Goal: Check status: Check status

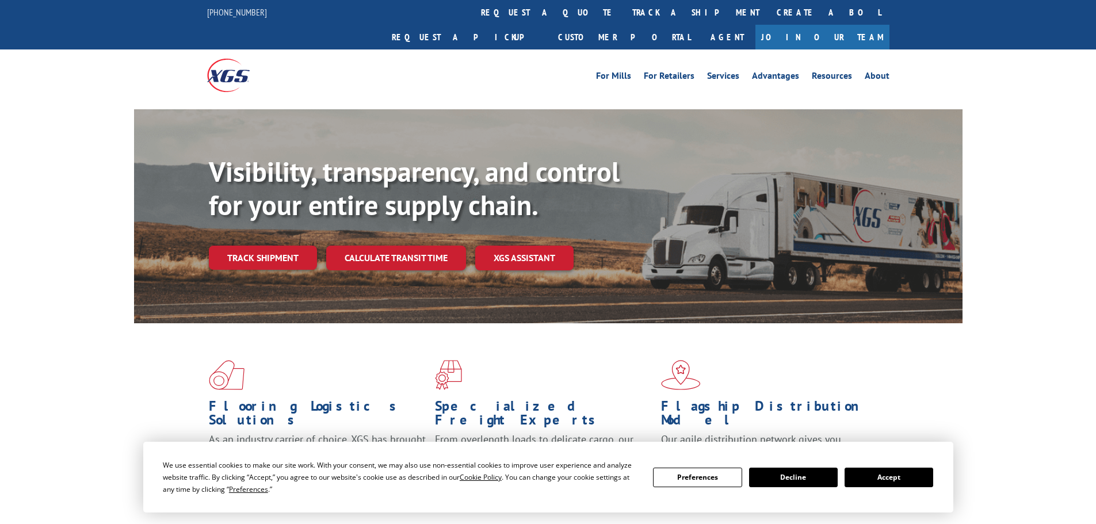
click at [912, 476] on button "Accept" at bounding box center [889, 478] width 89 height 20
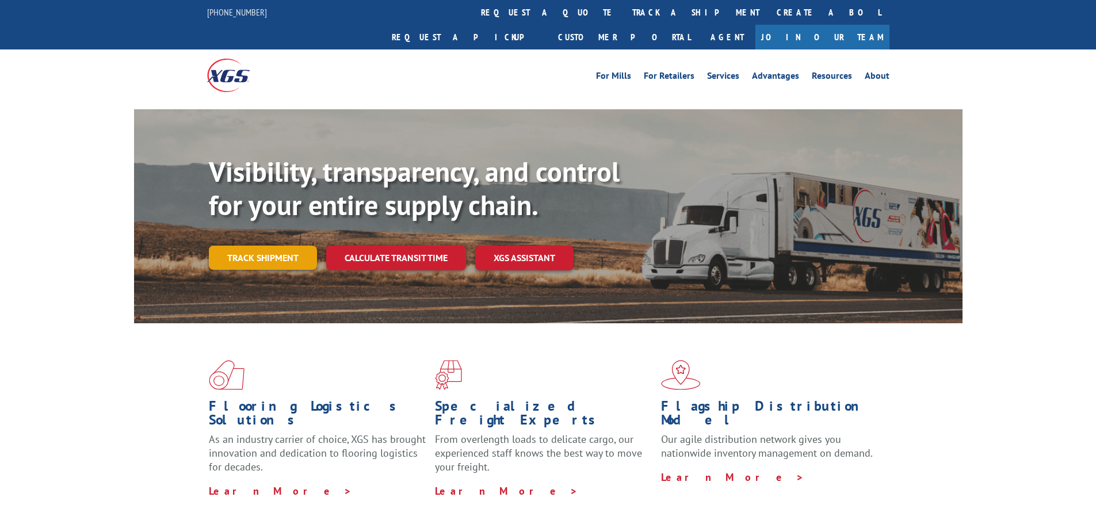
click at [263, 246] on link "Track shipment" at bounding box center [263, 258] width 108 height 24
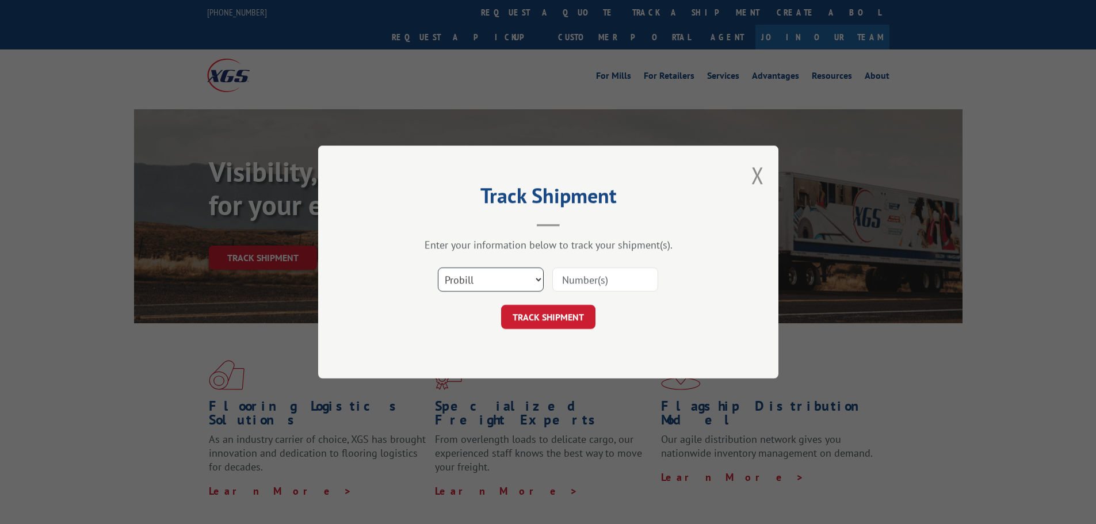
click at [521, 281] on select "Select category... Probill BOL PO" at bounding box center [491, 280] width 106 height 24
select select "po"
click at [438, 268] on select "Select category... Probill BOL PO" at bounding box center [491, 280] width 106 height 24
click at [569, 279] on input at bounding box center [605, 280] width 106 height 24
paste input "297023272"
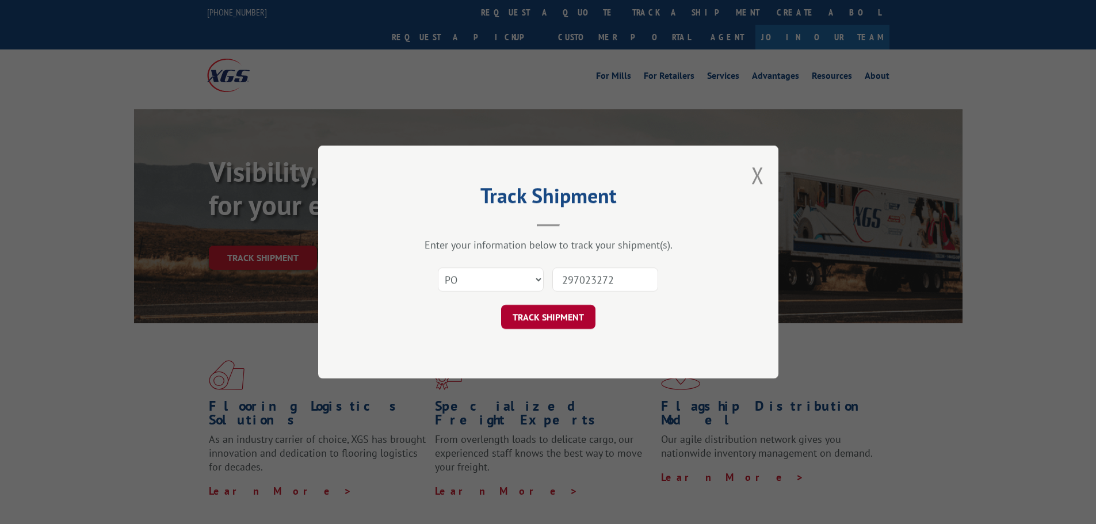
type input "297023272"
click at [567, 319] on button "TRACK SHIPMENT" at bounding box center [548, 317] width 94 height 24
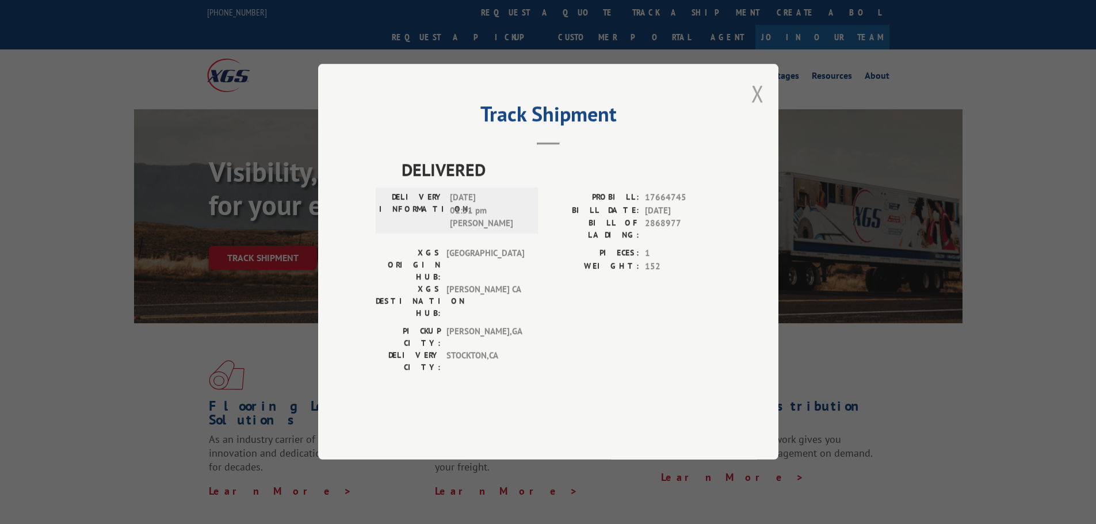
click at [756, 109] on button "Close modal" at bounding box center [757, 93] width 13 height 30
